Goal: Task Accomplishment & Management: Manage account settings

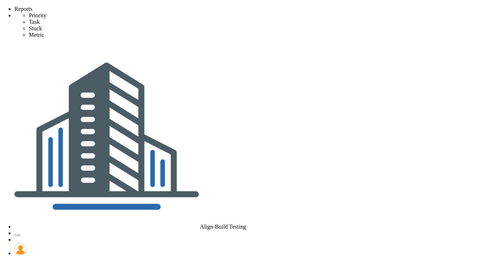
click at [102, 6] on span "Tasks" at bounding box center [99, 3] width 12 height 5
type input "Click to search Priorities and Huddles"
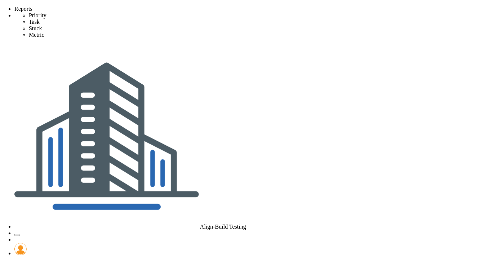
type input "Click to search Projects"
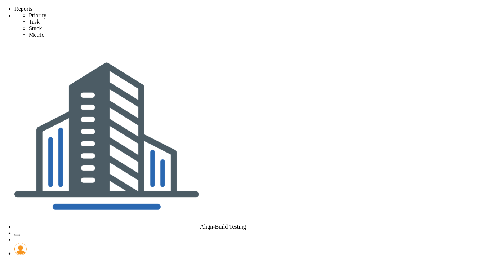
click at [27, 243] on img at bounding box center [20, 249] width 12 height 12
